Goal: Check status: Check status

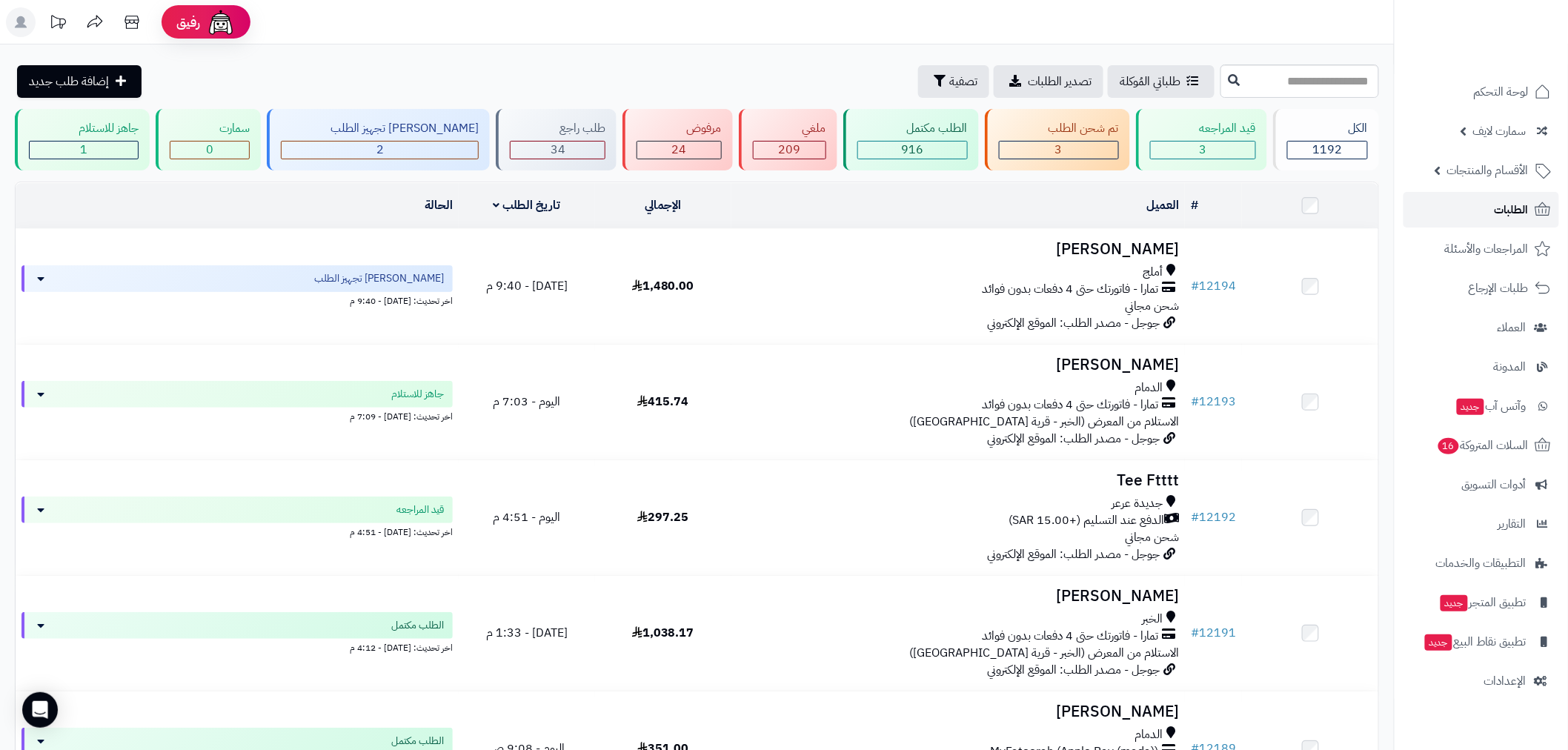
click at [1473, 219] on link "الطلبات" at bounding box center [1481, 209] width 155 height 35
click at [1491, 212] on link "الطلبات" at bounding box center [1481, 209] width 155 height 35
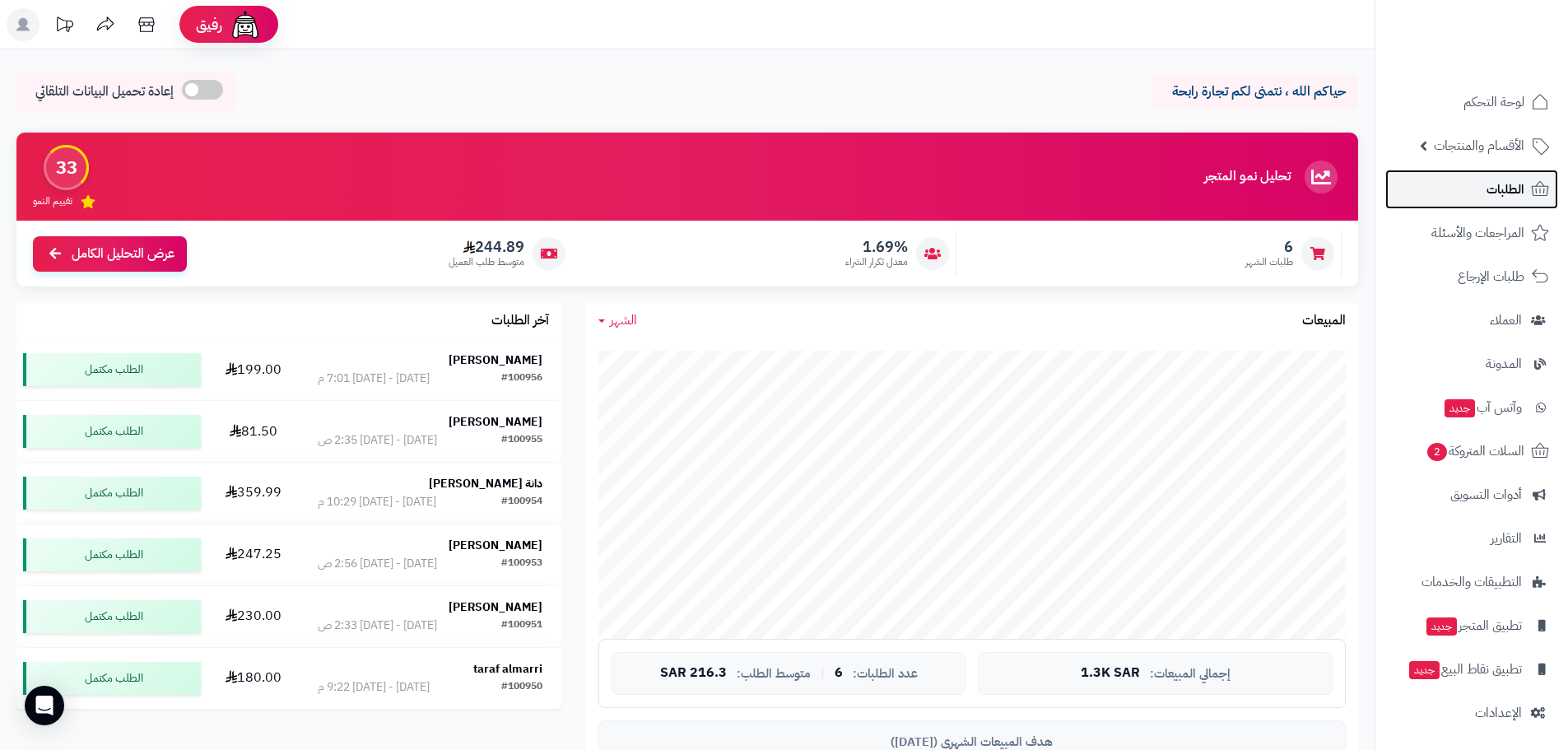
click at [1485, 200] on link "الطلبات" at bounding box center [1472, 189] width 173 height 39
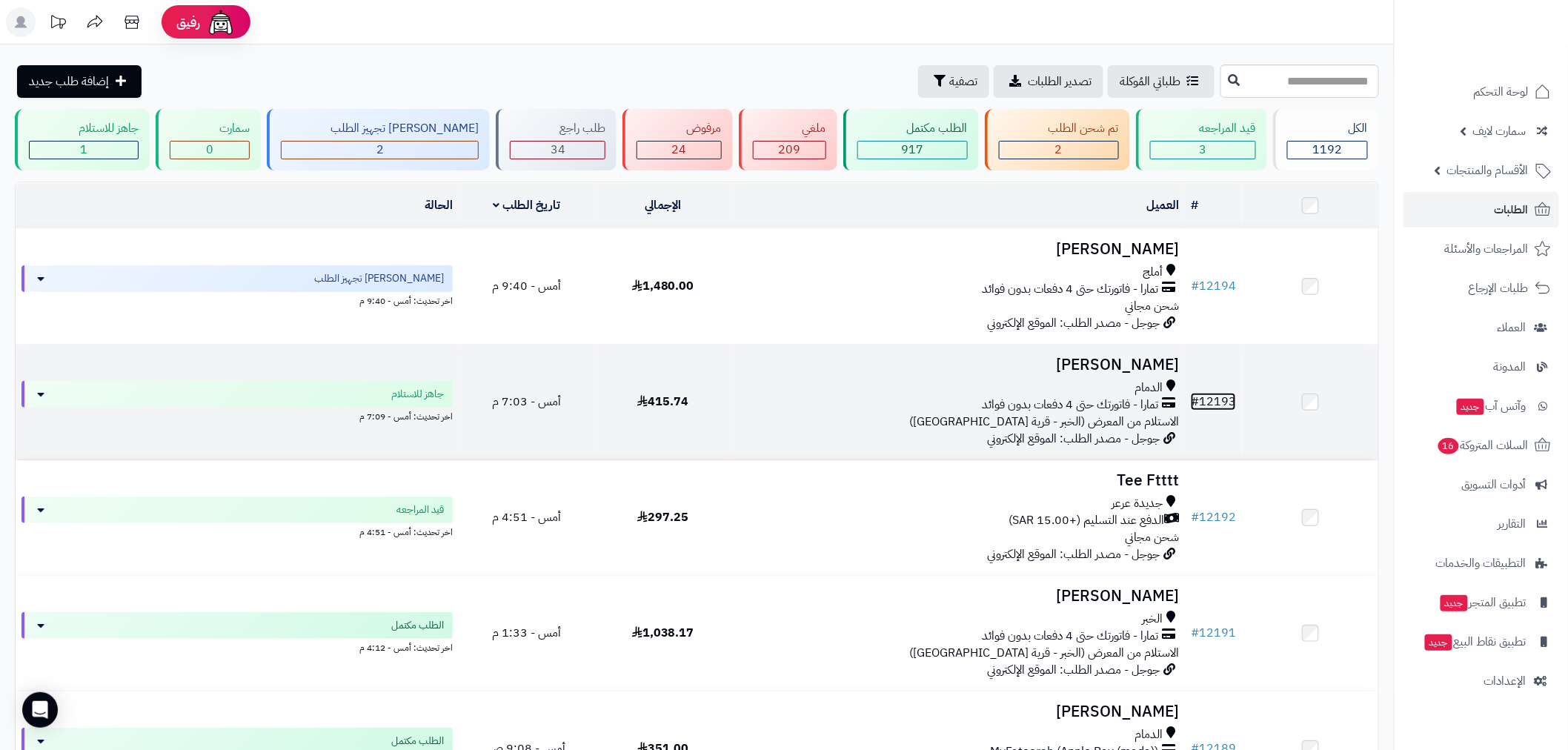
click at [1218, 393] on link "# 12193" at bounding box center [1213, 402] width 45 height 18
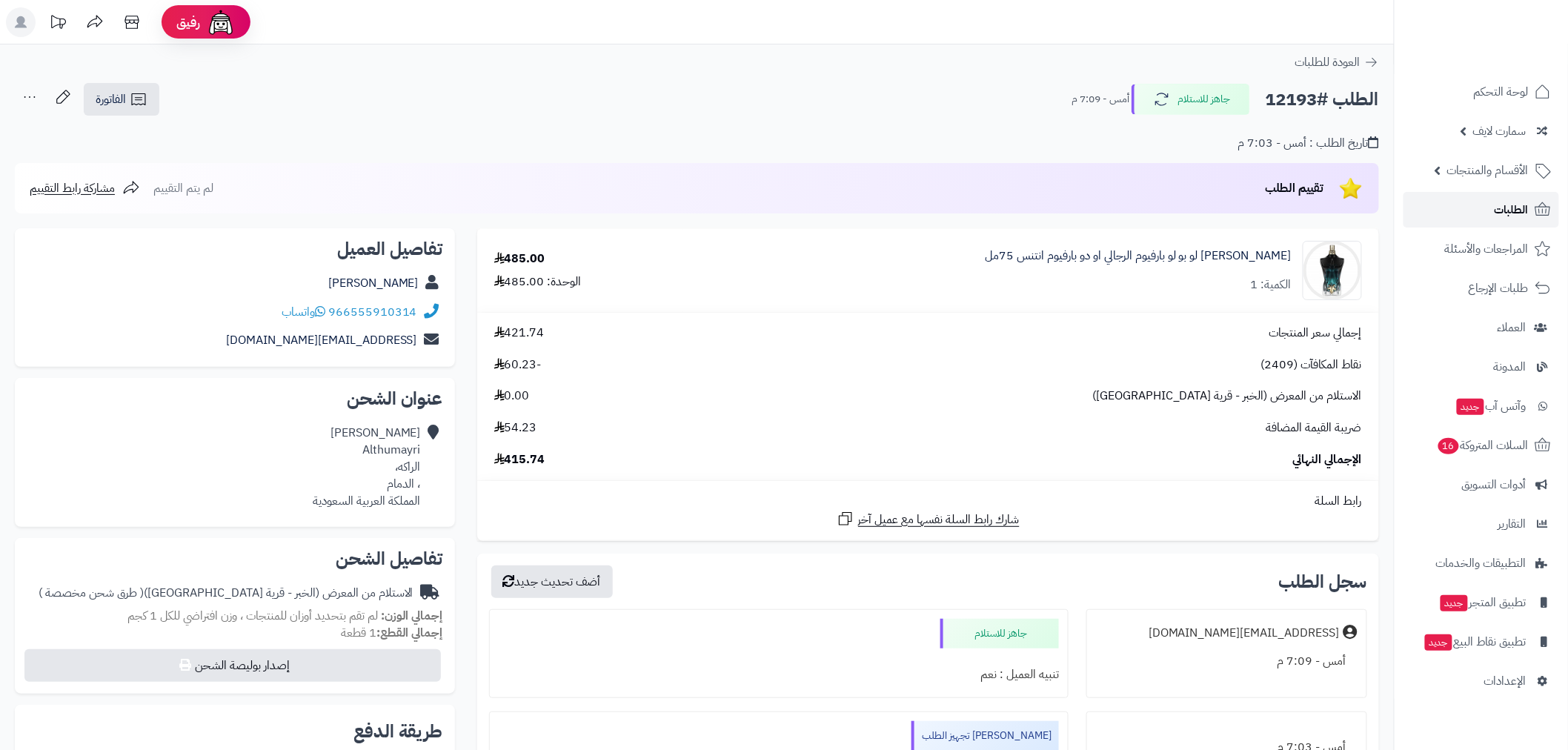
click at [1521, 210] on span "الطلبات" at bounding box center [1512, 210] width 34 height 20
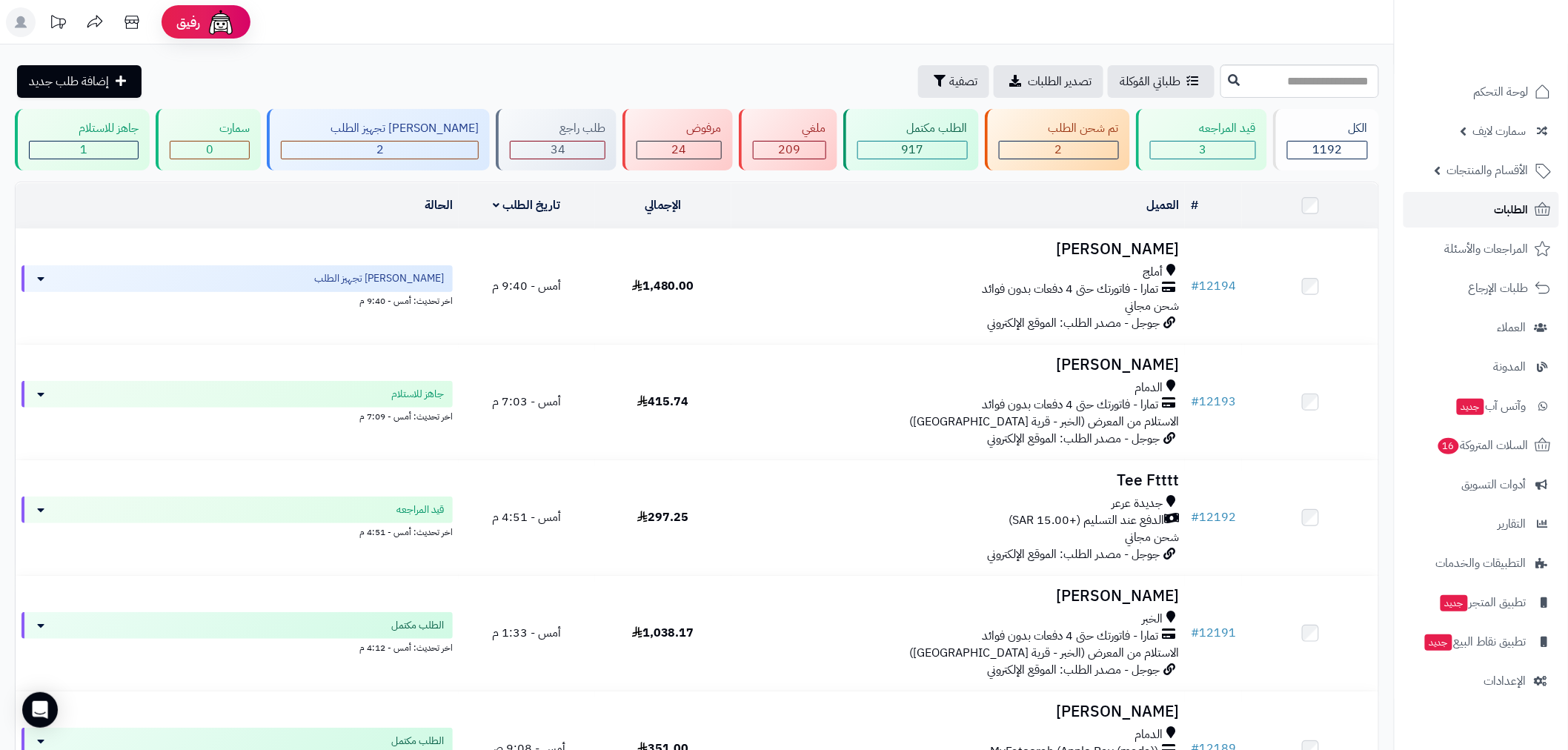
click at [1484, 206] on link "الطلبات" at bounding box center [1481, 209] width 155 height 35
